Goal: Task Accomplishment & Management: Manage account settings

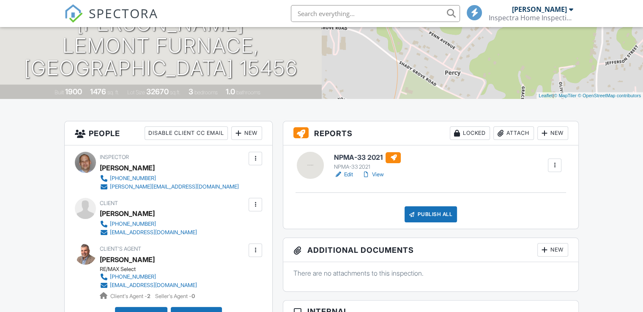
click at [351, 176] on link "Edit" at bounding box center [343, 174] width 19 height 8
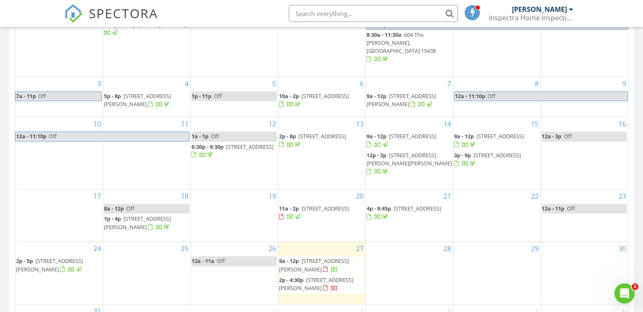
scroll to position [481, 0]
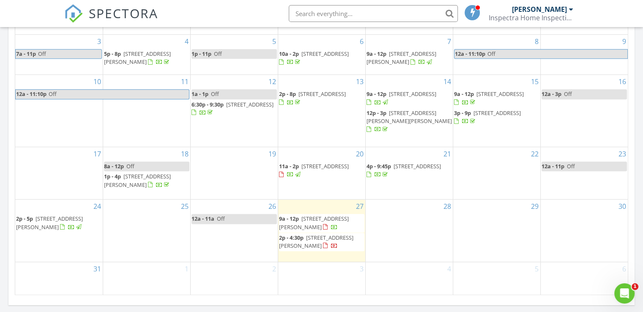
click at [148, 172] on span "143 Rosy Hill Rd, Lemont Furnace 15456" at bounding box center [137, 180] width 67 height 16
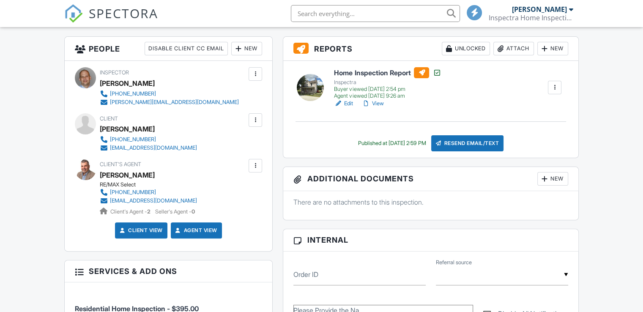
click at [315, 90] on div at bounding box center [310, 87] width 27 height 27
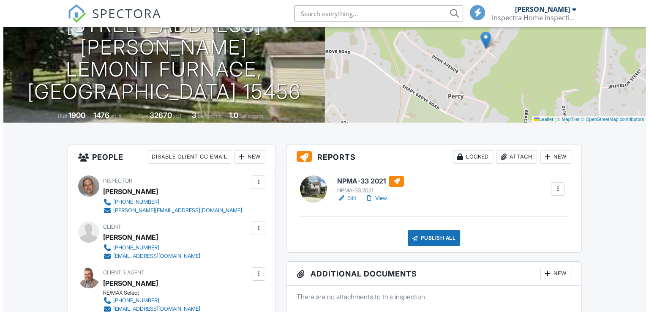
scroll to position [127, 0]
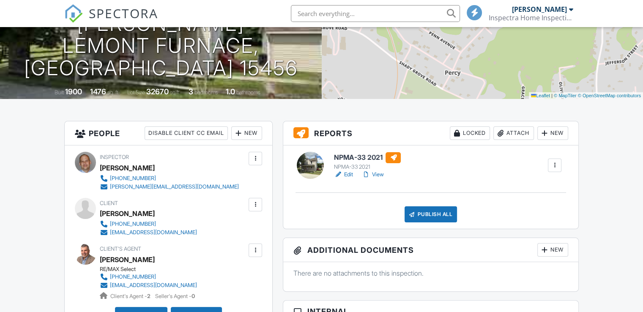
click at [421, 215] on div "Publish All" at bounding box center [431, 214] width 53 height 16
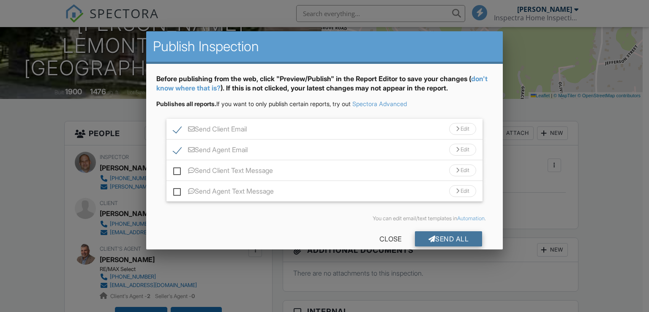
click at [437, 241] on div "Send All" at bounding box center [449, 238] width 68 height 15
